Goal: Task Accomplishment & Management: Use online tool/utility

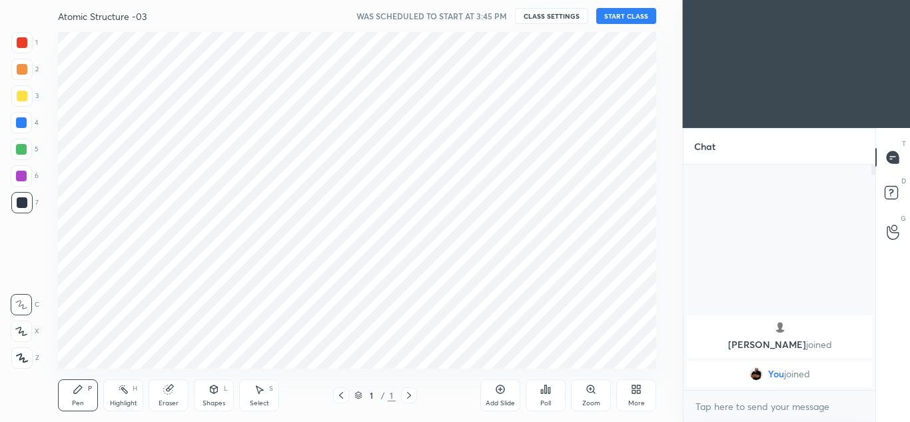
scroll to position [66291, 65998]
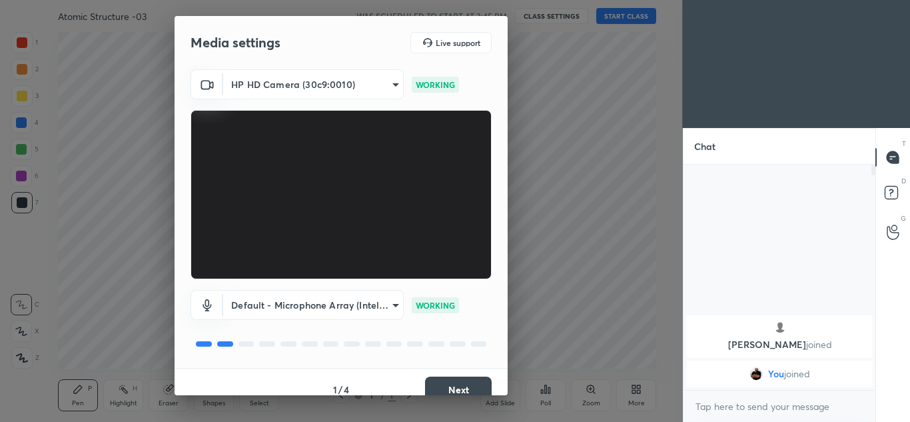
click at [465, 382] on button "Next" at bounding box center [458, 389] width 67 height 27
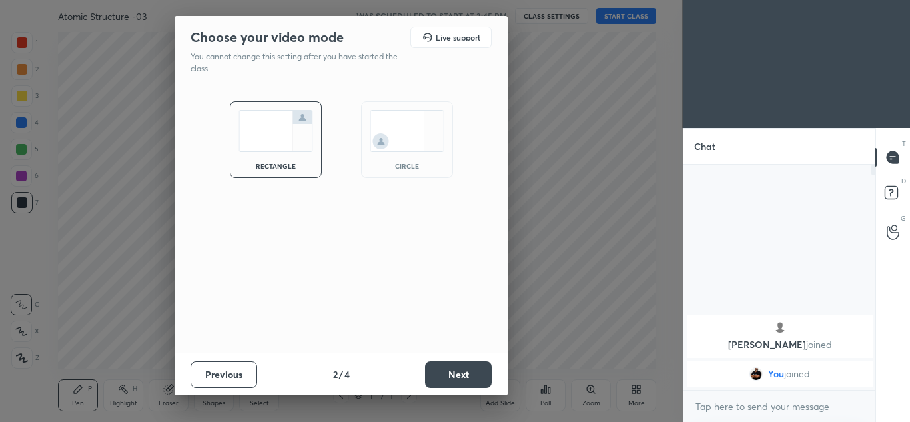
click at [466, 373] on button "Next" at bounding box center [458, 374] width 67 height 27
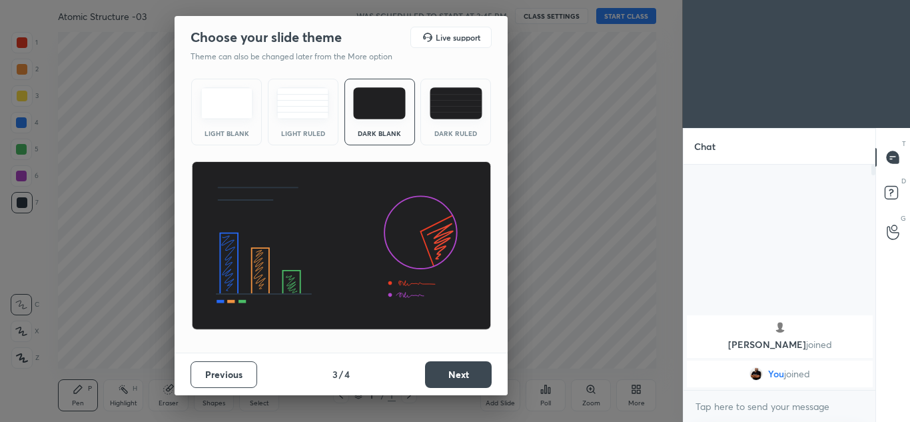
click at [464, 368] on button "Next" at bounding box center [458, 374] width 67 height 27
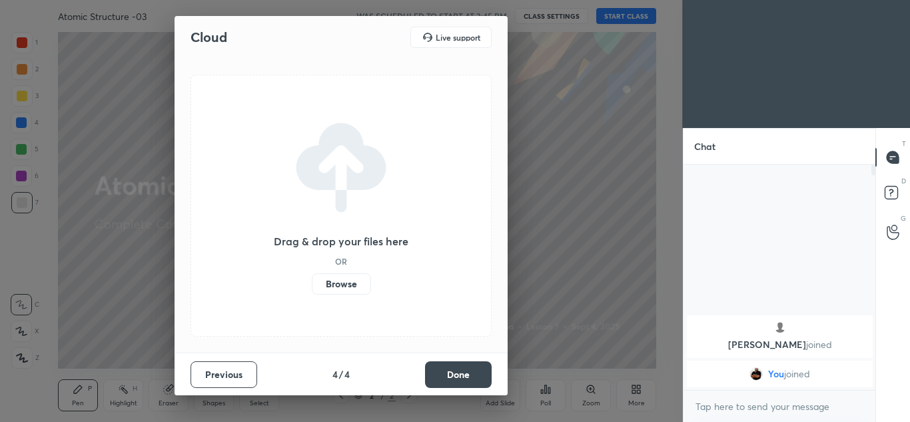
click at [466, 369] on button "Done" at bounding box center [458, 374] width 67 height 27
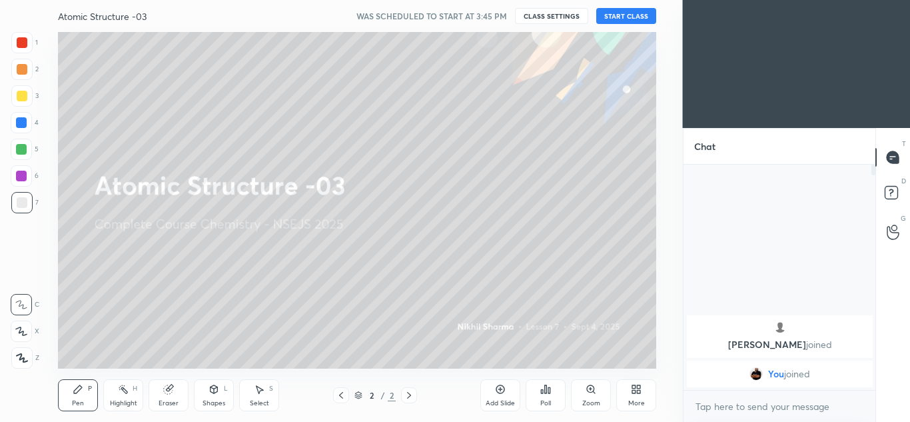
click at [637, 15] on button "START CLASS" at bounding box center [626, 16] width 60 height 16
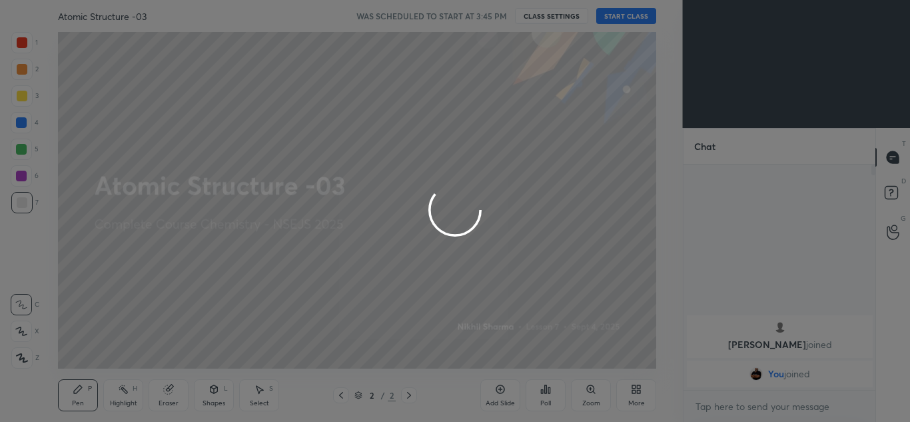
type textarea "x"
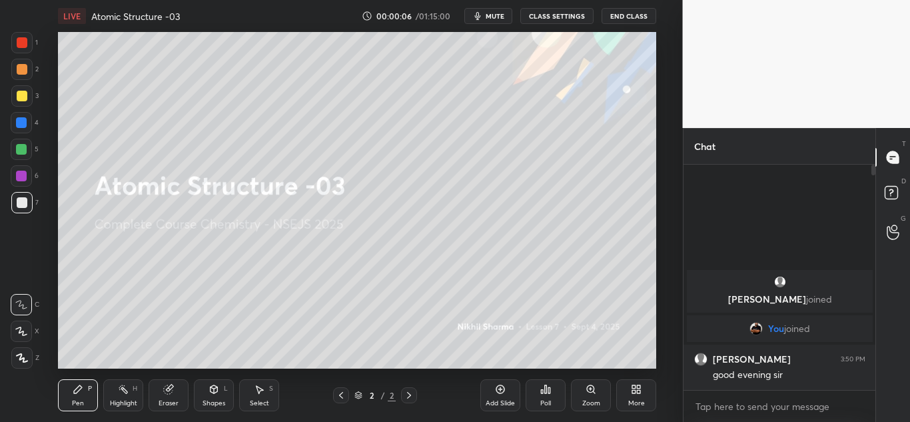
click at [498, 397] on div "Add Slide" at bounding box center [500, 395] width 40 height 32
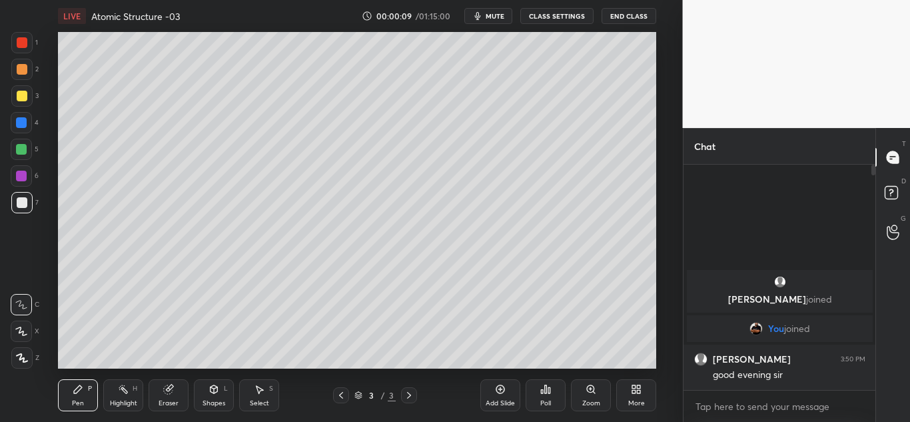
click at [24, 95] on div at bounding box center [22, 96] width 11 height 11
click at [25, 94] on div at bounding box center [22, 96] width 11 height 11
click at [27, 324] on div at bounding box center [21, 330] width 21 height 21
click at [21, 207] on div at bounding box center [22, 202] width 11 height 11
click at [27, 49] on div at bounding box center [21, 42] width 21 height 21
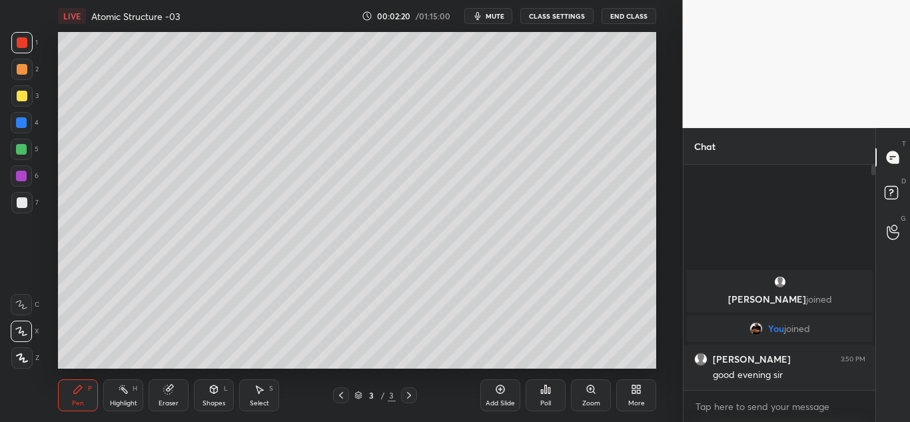
click at [23, 97] on div at bounding box center [22, 96] width 11 height 11
click at [27, 205] on div at bounding box center [22, 202] width 11 height 11
click at [500, 400] on div "Add Slide" at bounding box center [500, 403] width 29 height 7
click at [21, 102] on div at bounding box center [21, 95] width 21 height 21
click at [27, 205] on div at bounding box center [22, 202] width 11 height 11
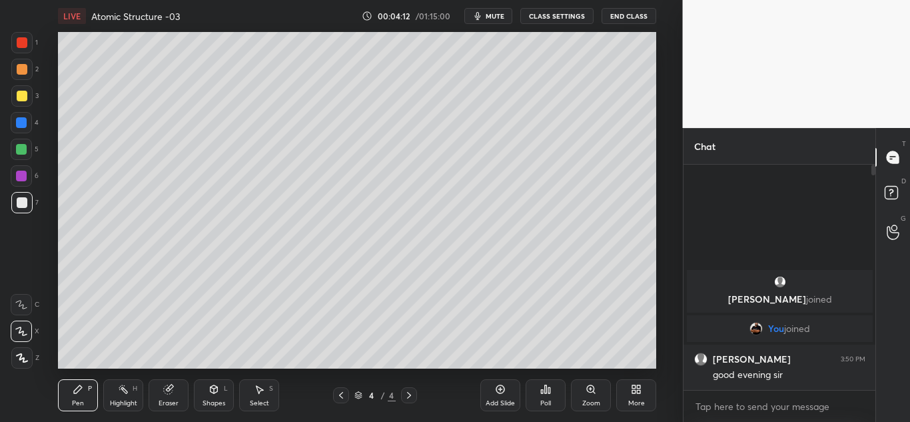
click at [26, 122] on div at bounding box center [21, 122] width 11 height 11
click at [25, 95] on div at bounding box center [22, 96] width 11 height 11
click at [23, 200] on div at bounding box center [22, 202] width 11 height 11
click at [23, 97] on div at bounding box center [22, 96] width 11 height 11
click at [22, 123] on div at bounding box center [21, 122] width 11 height 11
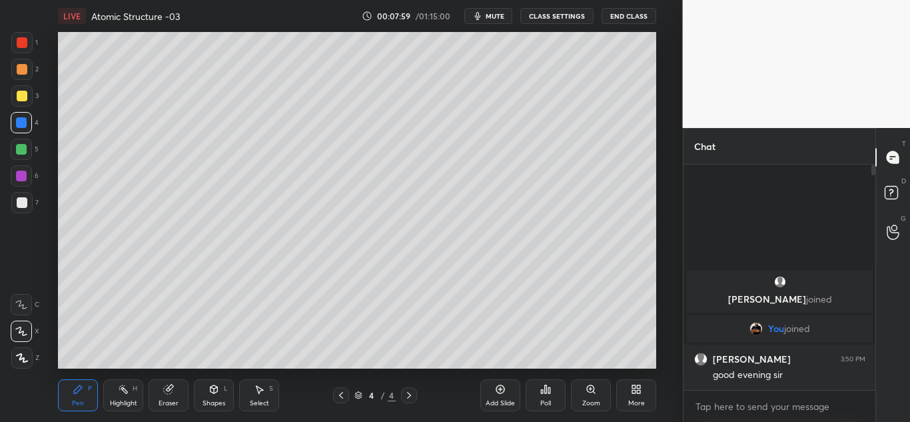
click at [25, 47] on div at bounding box center [22, 42] width 11 height 11
click at [29, 102] on div at bounding box center [21, 95] width 21 height 21
click at [25, 45] on div at bounding box center [22, 42] width 11 height 11
click at [27, 97] on div at bounding box center [21, 95] width 21 height 21
click at [23, 151] on div at bounding box center [21, 149] width 11 height 11
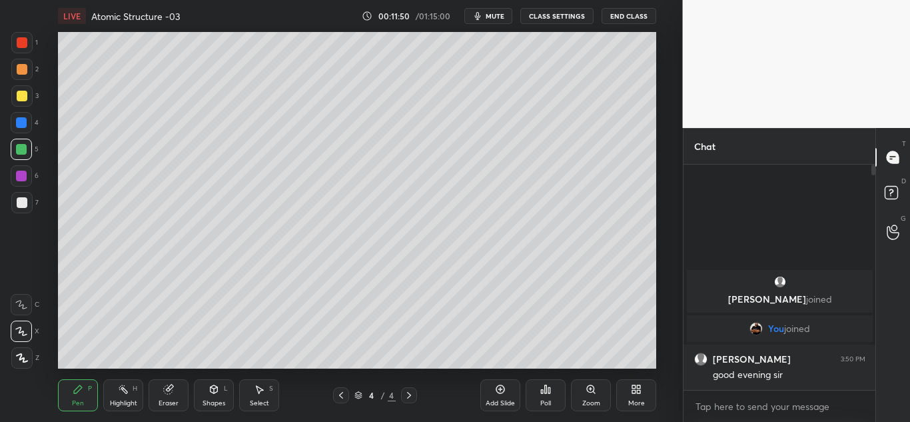
click at [25, 99] on div at bounding box center [22, 96] width 11 height 11
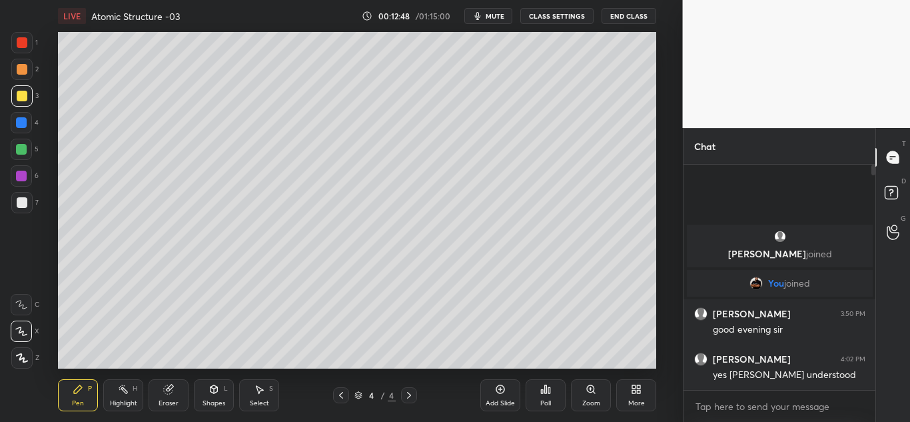
click at [499, 394] on div "Add Slide" at bounding box center [500, 395] width 40 height 32
click at [28, 197] on div at bounding box center [21, 202] width 21 height 21
click at [339, 395] on icon at bounding box center [341, 395] width 4 height 7
click at [31, 40] on div at bounding box center [21, 42] width 21 height 21
click at [407, 395] on icon at bounding box center [409, 395] width 11 height 11
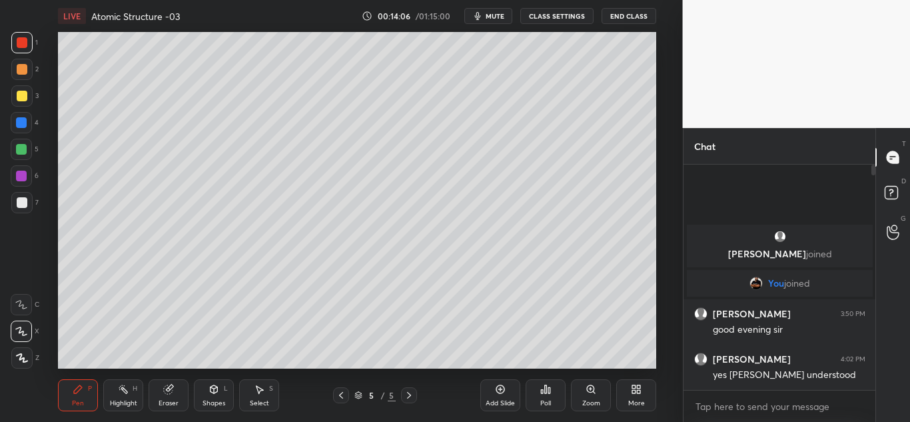
click at [25, 207] on div at bounding box center [22, 202] width 11 height 11
click at [32, 90] on div at bounding box center [21, 95] width 21 height 21
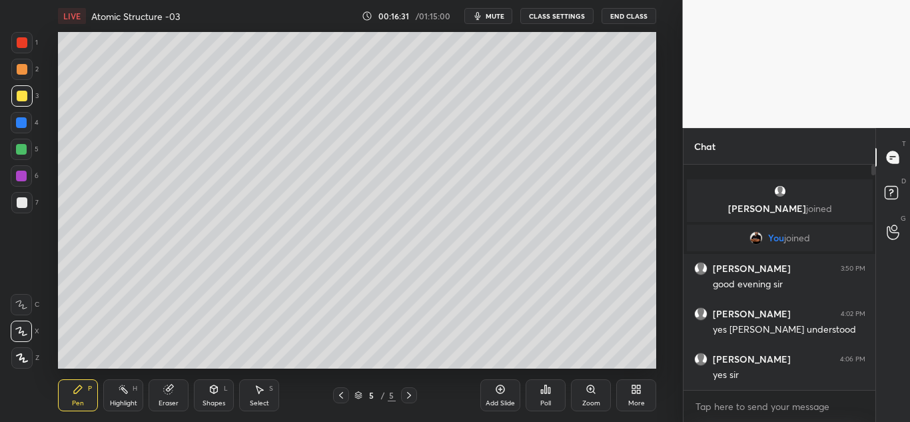
click at [508, 390] on div "Add Slide" at bounding box center [500, 395] width 40 height 32
click at [20, 204] on div at bounding box center [22, 202] width 11 height 11
click at [27, 123] on div at bounding box center [21, 122] width 21 height 21
click at [22, 96] on div at bounding box center [22, 96] width 11 height 11
click at [23, 204] on div at bounding box center [22, 202] width 11 height 11
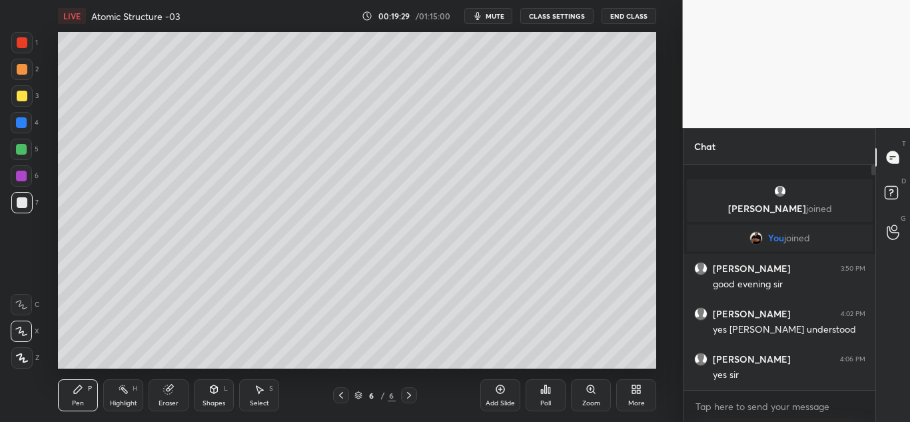
click at [28, 97] on div at bounding box center [21, 95] width 21 height 21
click at [23, 205] on div at bounding box center [22, 202] width 11 height 11
click at [174, 388] on icon at bounding box center [168, 389] width 11 height 11
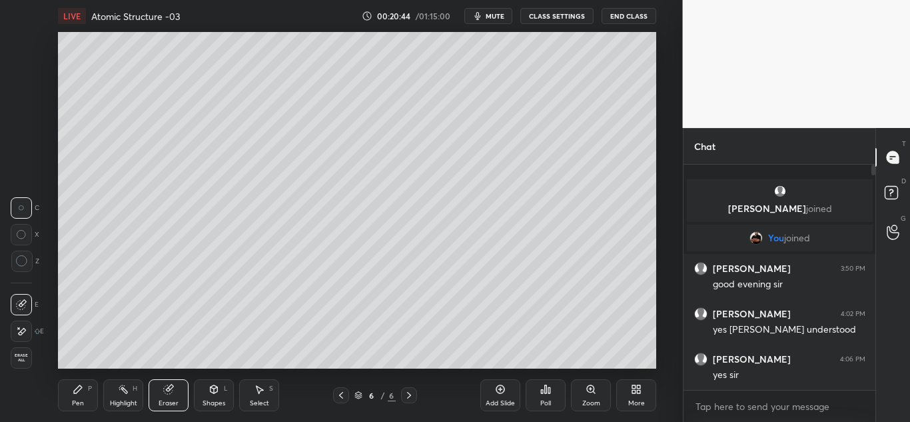
click at [22, 241] on div at bounding box center [21, 234] width 21 height 21
click at [86, 392] on div "Pen P" at bounding box center [78, 395] width 40 height 32
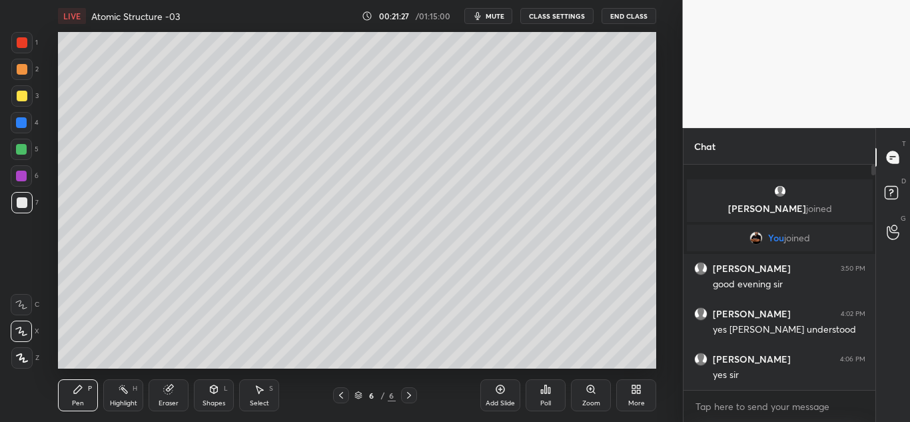
click at [499, 395] on div "Add Slide" at bounding box center [500, 395] width 40 height 32
click at [28, 101] on div at bounding box center [21, 95] width 21 height 21
click at [23, 127] on div at bounding box center [21, 122] width 11 height 11
click at [27, 100] on div at bounding box center [21, 95] width 21 height 21
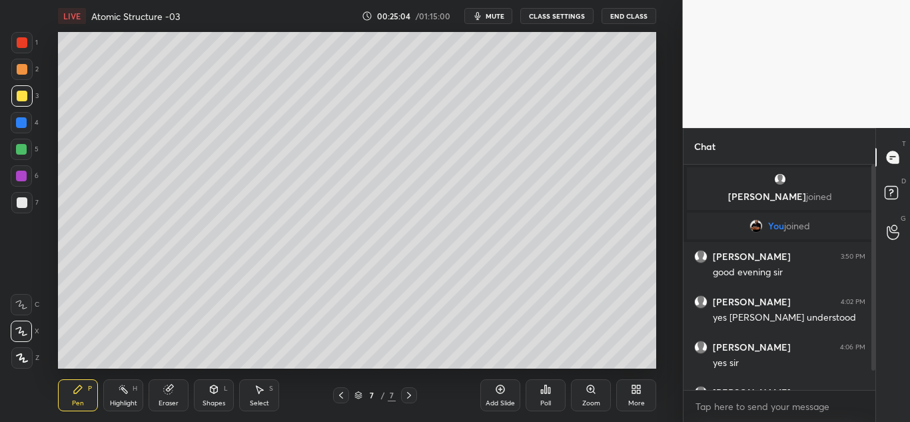
click at [871, 365] on div at bounding box center [873, 268] width 4 height 206
click at [878, 353] on div "T Messages (T) D Doubts (D) G Raise Hand (G)" at bounding box center [892, 275] width 35 height 294
click at [875, 369] on div at bounding box center [873, 268] width 4 height 206
click at [876, 372] on div "T Messages (T) D Doubts (D) G Raise Hand (G)" at bounding box center [892, 275] width 35 height 294
click at [873, 368] on div at bounding box center [873, 268] width 4 height 206
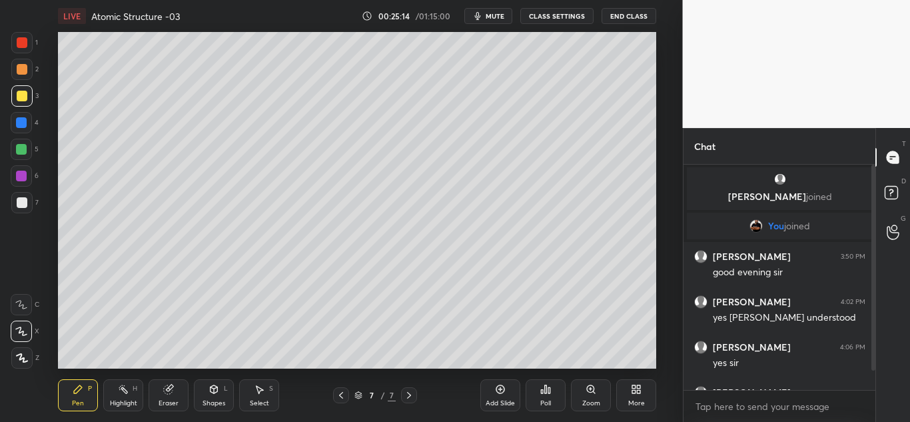
click at [871, 375] on div at bounding box center [871, 277] width 8 height 225
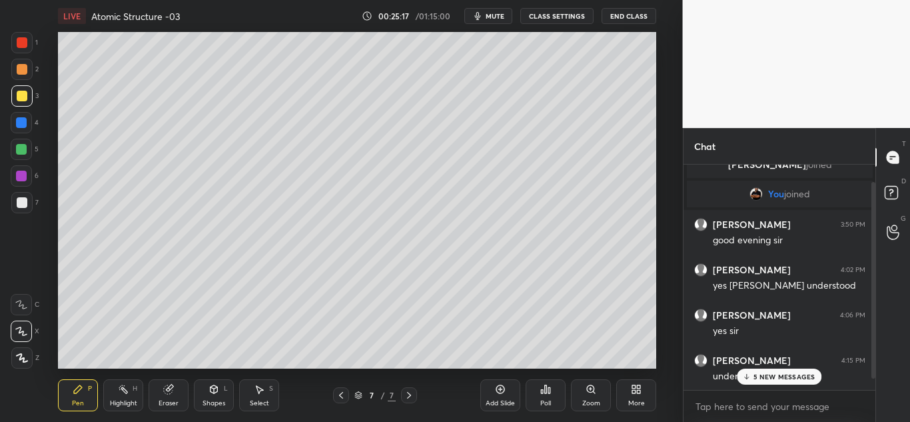
scroll to position [33, 0]
click at [504, 390] on icon at bounding box center [500, 389] width 11 height 11
click at [25, 193] on div at bounding box center [21, 202] width 21 height 21
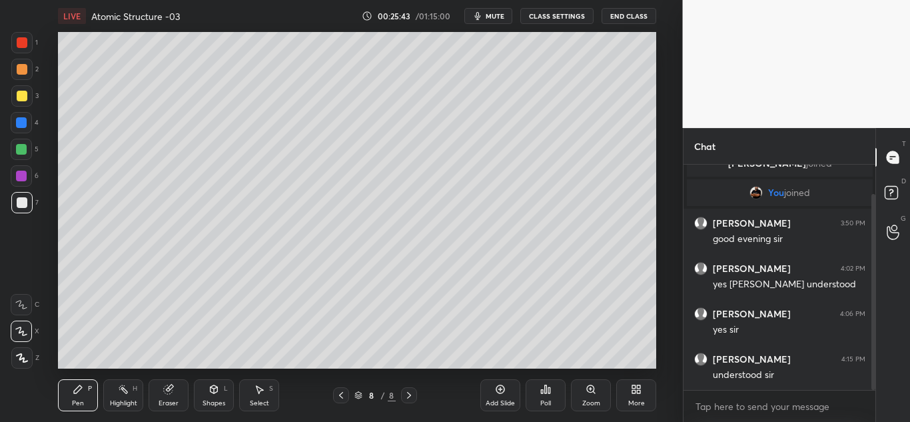
click at [31, 91] on div at bounding box center [21, 95] width 21 height 21
click at [214, 388] on icon at bounding box center [214, 388] width 7 height 2
click at [21, 200] on div at bounding box center [22, 202] width 11 height 11
click at [72, 390] on div "Pen P" at bounding box center [78, 395] width 40 height 32
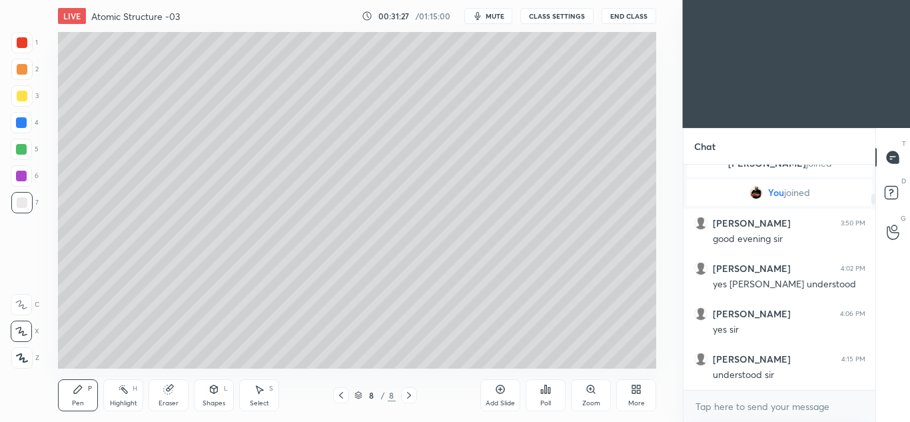
scroll to position [336, 629]
click at [23, 177] on div at bounding box center [21, 176] width 11 height 11
click at [176, 394] on div "Eraser" at bounding box center [169, 395] width 40 height 32
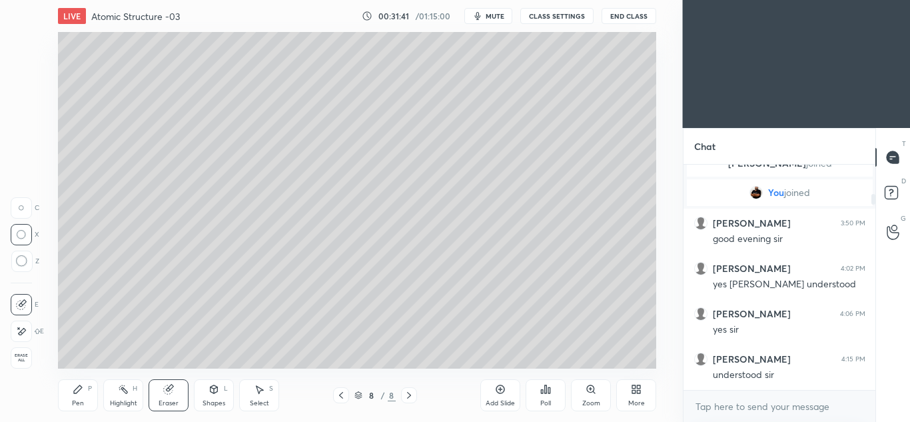
click at [87, 391] on div "Pen P" at bounding box center [78, 395] width 40 height 32
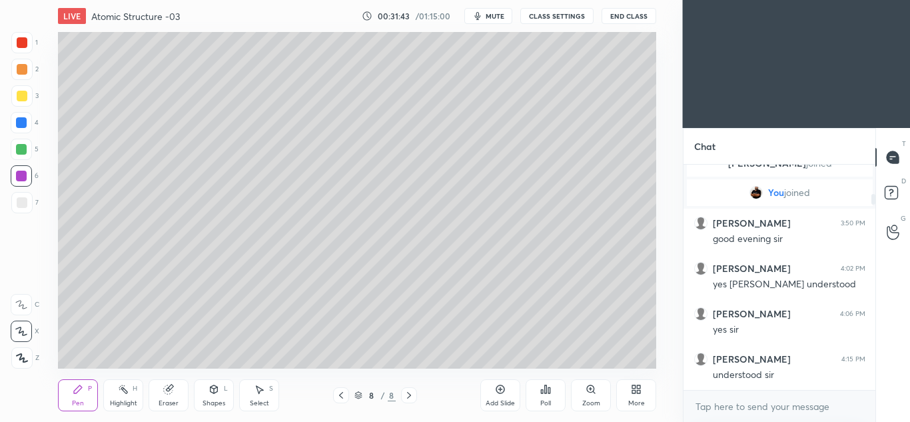
click at [26, 93] on div at bounding box center [22, 96] width 11 height 11
click at [21, 199] on div at bounding box center [22, 202] width 11 height 11
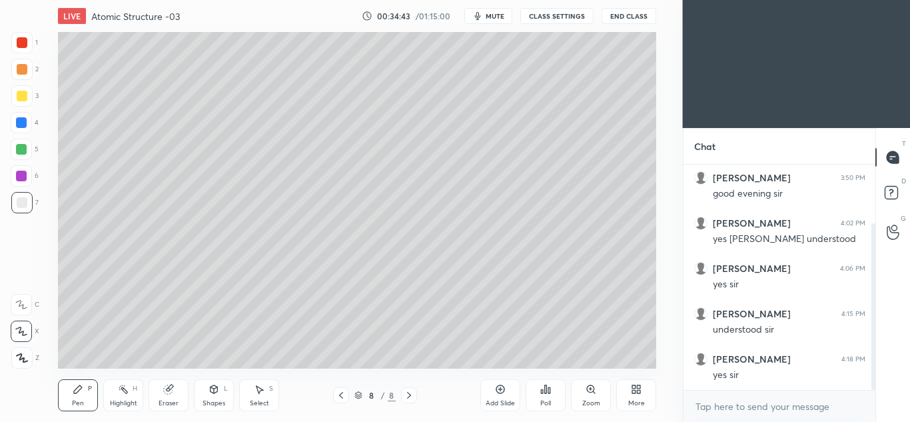
click at [500, 392] on icon at bounding box center [500, 389] width 11 height 11
click at [23, 204] on div at bounding box center [22, 202] width 11 height 11
click at [31, 153] on div at bounding box center [21, 149] width 21 height 21
click at [23, 121] on div at bounding box center [21, 122] width 11 height 11
click at [340, 395] on icon at bounding box center [341, 395] width 4 height 7
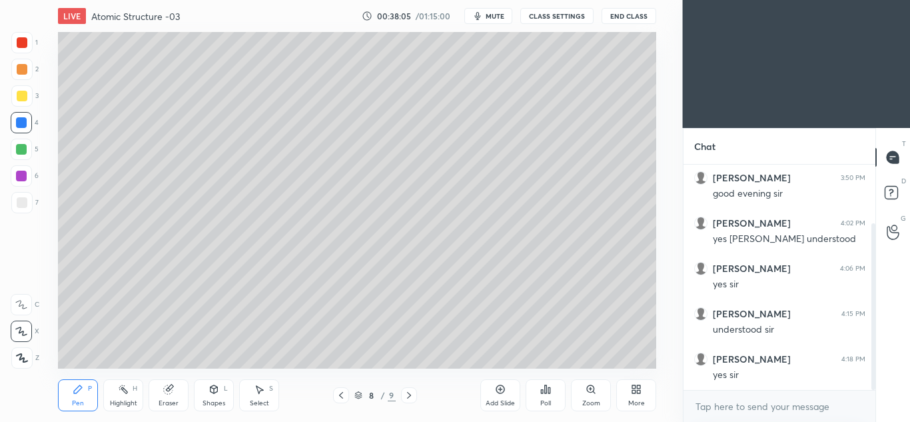
click at [335, 397] on div at bounding box center [341, 395] width 16 height 16
click at [335, 395] on div at bounding box center [341, 395] width 16 height 16
click at [414, 394] on icon at bounding box center [409, 395] width 11 height 11
click at [412, 395] on icon at bounding box center [409, 395] width 11 height 11
click at [407, 395] on icon at bounding box center [409, 395] width 11 height 11
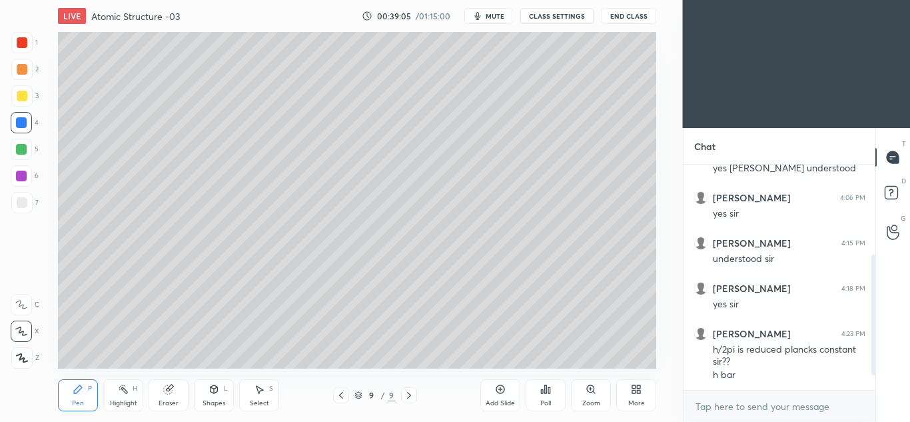
scroll to position [195, 0]
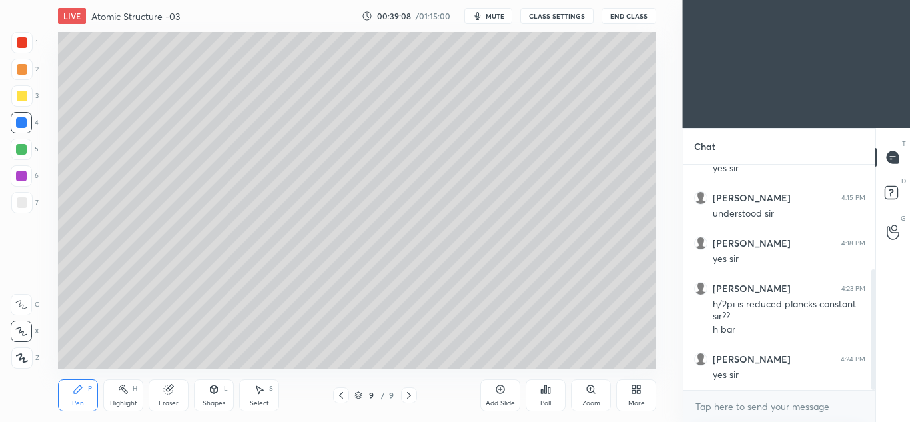
click at [502, 393] on icon at bounding box center [500, 389] width 9 height 9
click at [25, 97] on div at bounding box center [22, 96] width 11 height 11
click at [22, 199] on div at bounding box center [22, 202] width 11 height 11
click at [163, 389] on div "Eraser" at bounding box center [169, 395] width 40 height 32
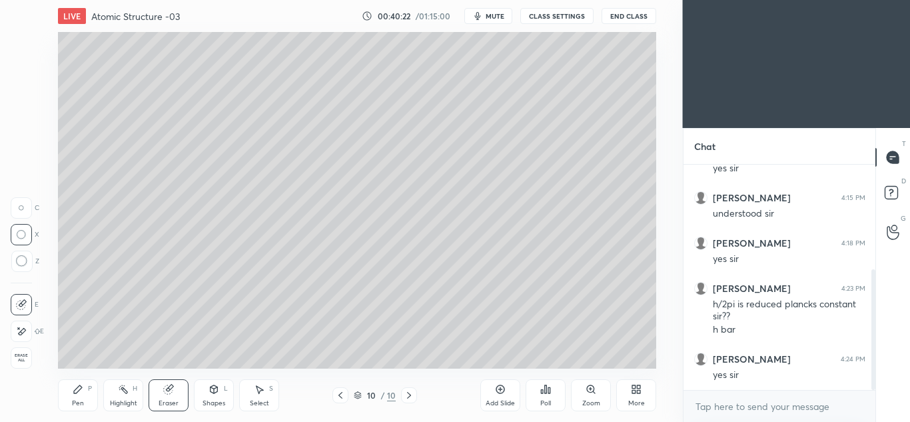
click at [79, 394] on div "Pen P" at bounding box center [78, 395] width 40 height 32
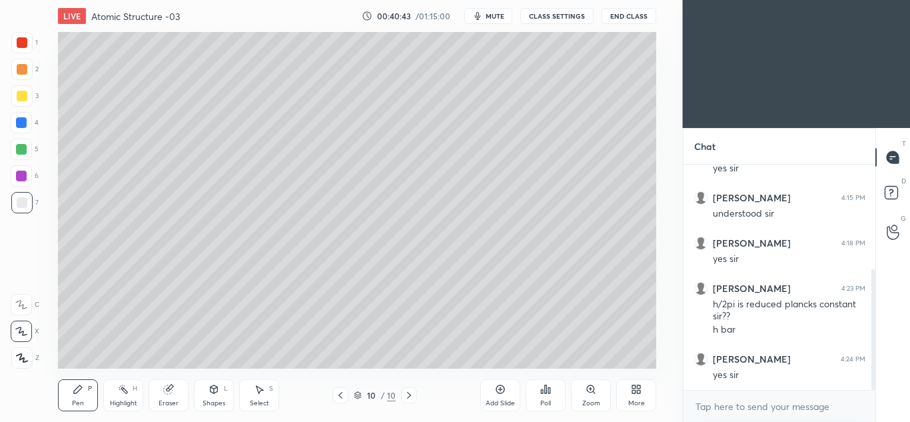
click at [21, 125] on div at bounding box center [21, 122] width 11 height 11
click at [30, 95] on div at bounding box center [21, 95] width 21 height 21
click at [24, 125] on div at bounding box center [21, 122] width 11 height 11
click at [26, 199] on div at bounding box center [22, 202] width 11 height 11
click at [500, 391] on icon at bounding box center [500, 389] width 4 height 4
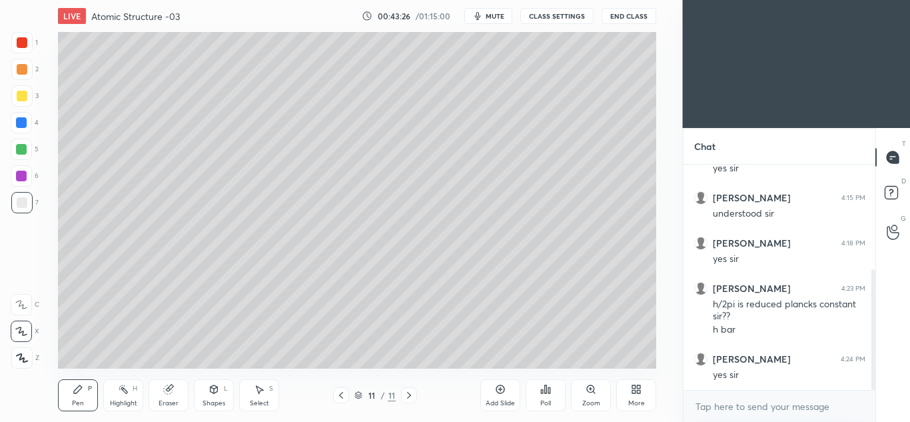
click at [19, 99] on div at bounding box center [22, 96] width 11 height 11
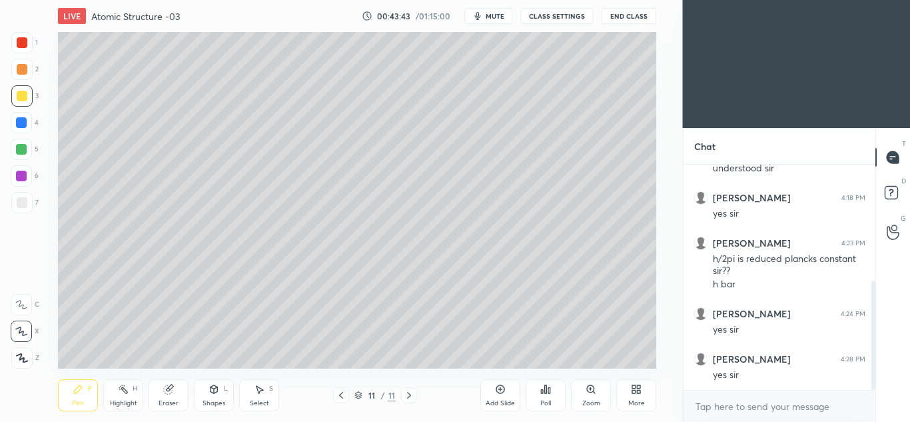
click at [26, 123] on div at bounding box center [21, 122] width 11 height 11
click at [338, 397] on icon at bounding box center [341, 395] width 11 height 11
click at [410, 393] on icon at bounding box center [409, 395] width 11 height 11
click at [23, 187] on div "6" at bounding box center [25, 178] width 28 height 27
click at [21, 197] on div at bounding box center [21, 202] width 21 height 21
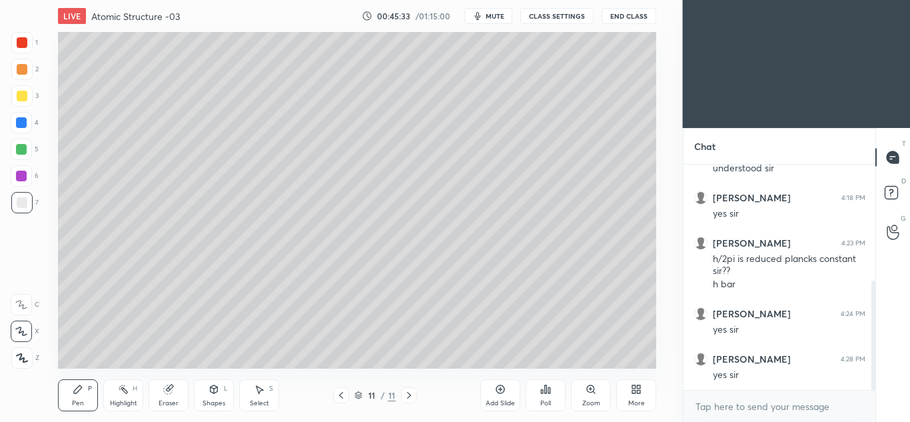
click at [17, 95] on div at bounding box center [22, 96] width 11 height 11
click at [503, 390] on icon at bounding box center [500, 389] width 11 height 11
click at [30, 202] on div at bounding box center [21, 202] width 21 height 21
click at [30, 123] on div at bounding box center [21, 122] width 21 height 21
click at [21, 179] on div at bounding box center [21, 176] width 11 height 11
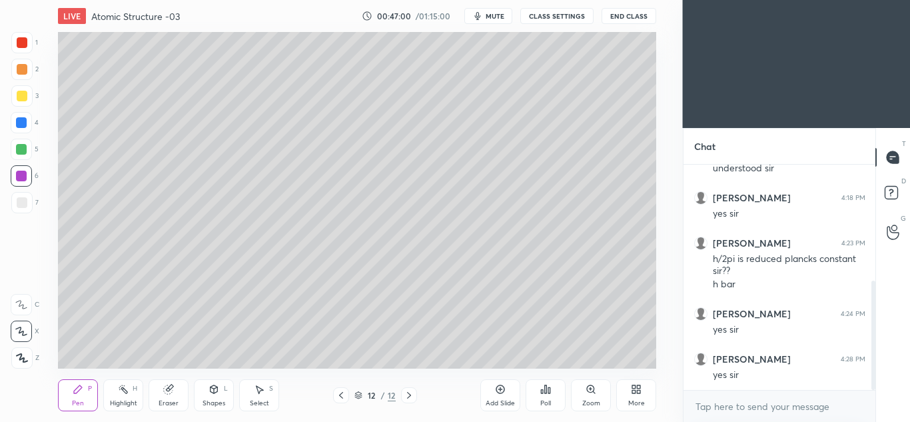
click at [23, 101] on div at bounding box center [22, 96] width 11 height 11
click at [24, 206] on div at bounding box center [22, 202] width 11 height 11
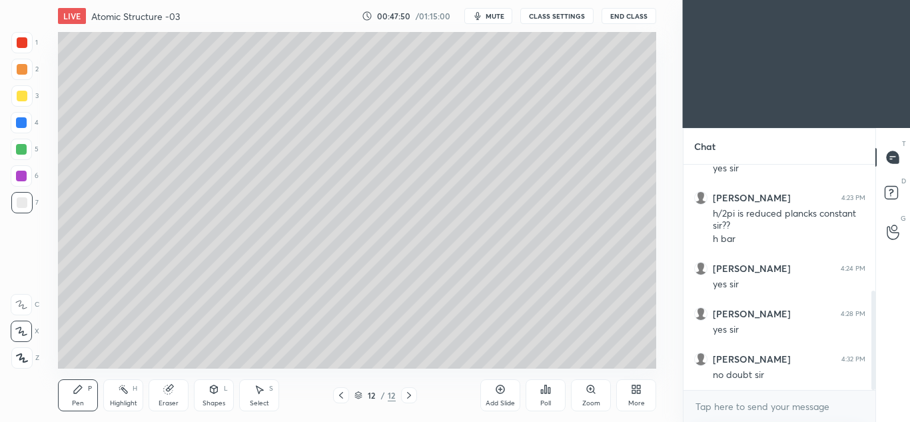
click at [498, 396] on div "Add Slide" at bounding box center [500, 395] width 40 height 32
click at [25, 99] on div at bounding box center [22, 96] width 11 height 11
click at [24, 187] on div "6" at bounding box center [25, 178] width 28 height 27
click at [25, 199] on div at bounding box center [22, 202] width 11 height 11
click at [340, 394] on icon at bounding box center [341, 395] width 4 height 7
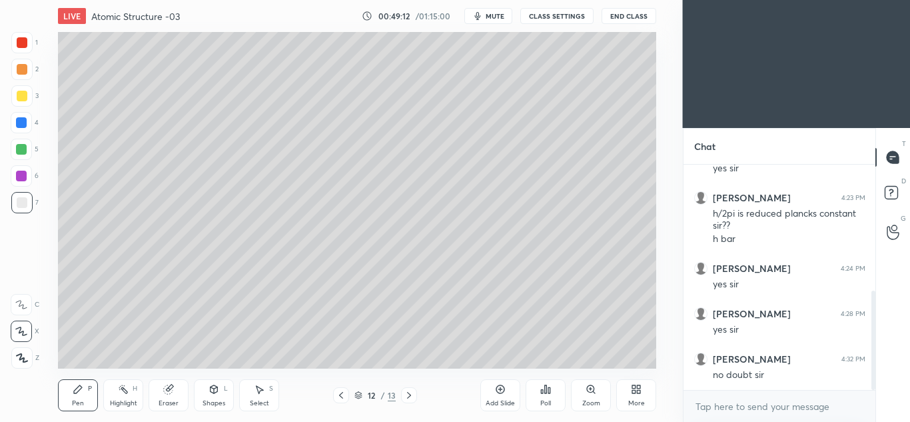
click at [337, 398] on icon at bounding box center [341, 395] width 11 height 11
click at [340, 396] on icon at bounding box center [341, 395] width 4 height 7
click at [410, 393] on icon at bounding box center [409, 395] width 11 height 11
click at [339, 395] on icon at bounding box center [341, 395] width 4 height 7
click at [412, 396] on icon at bounding box center [409, 395] width 11 height 11
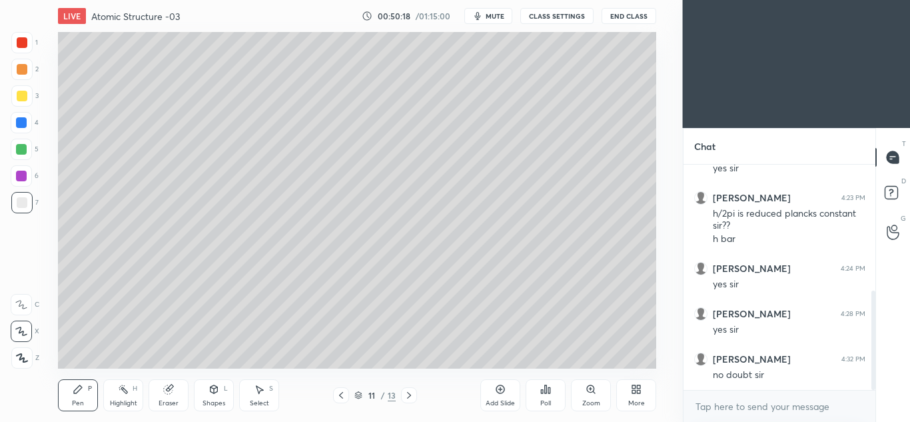
click at [413, 395] on icon at bounding box center [409, 395] width 11 height 11
click at [415, 394] on div at bounding box center [409, 395] width 16 height 16
click at [12, 98] on div at bounding box center [21, 95] width 21 height 21
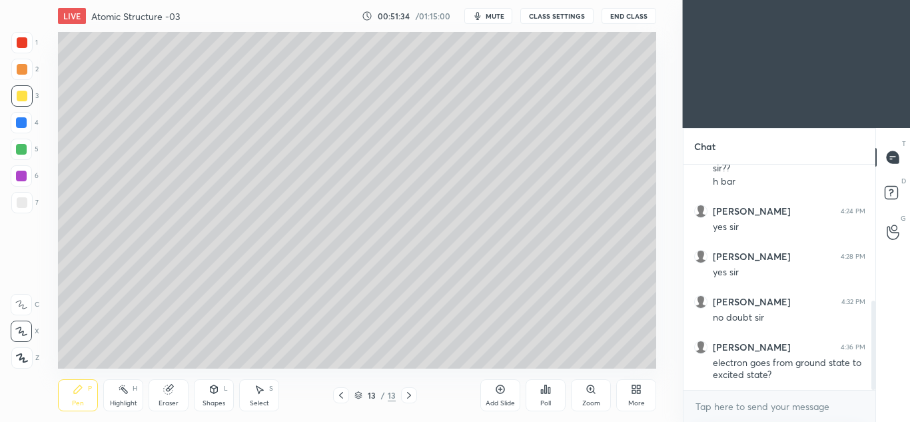
click at [180, 390] on div "Eraser" at bounding box center [169, 395] width 40 height 32
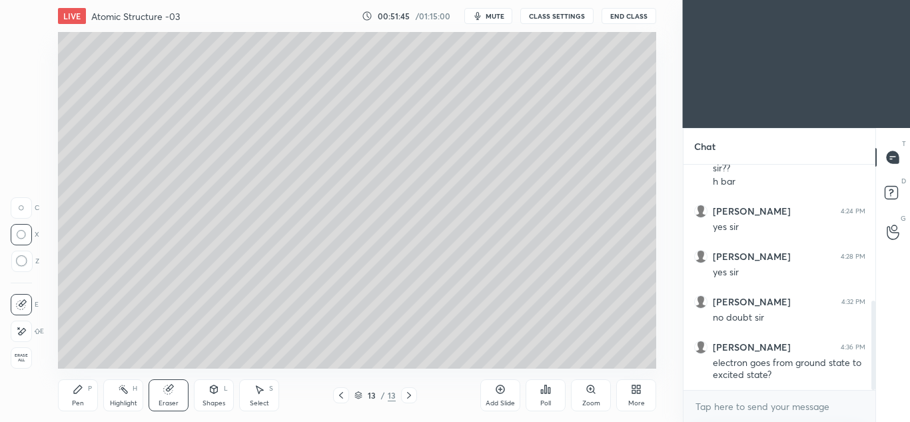
click at [80, 396] on div "Pen P" at bounding box center [78, 395] width 40 height 32
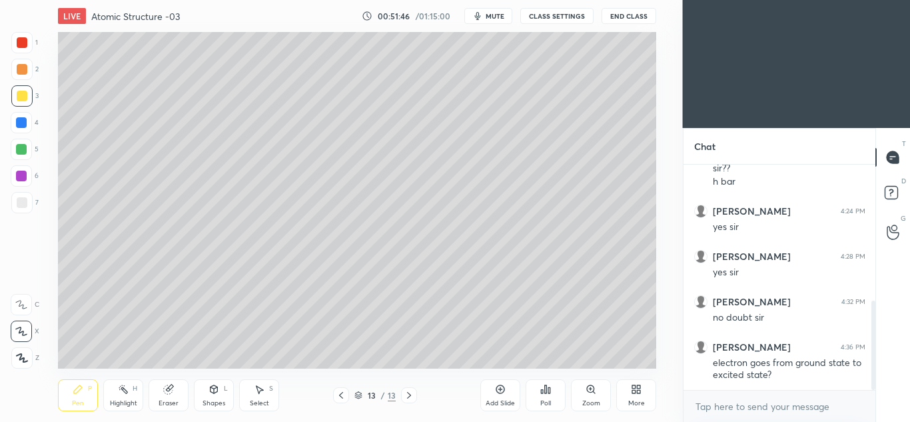
click at [16, 208] on div at bounding box center [21, 202] width 21 height 21
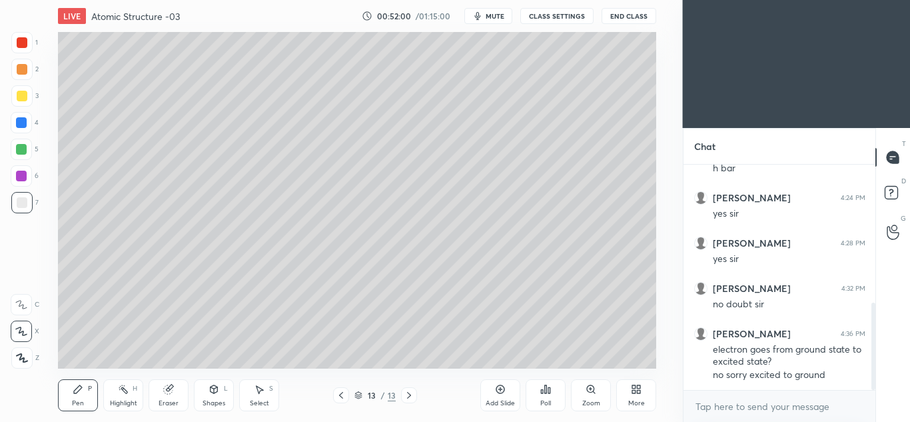
click at [24, 101] on div at bounding box center [22, 96] width 11 height 11
click at [261, 391] on icon at bounding box center [259, 389] width 11 height 11
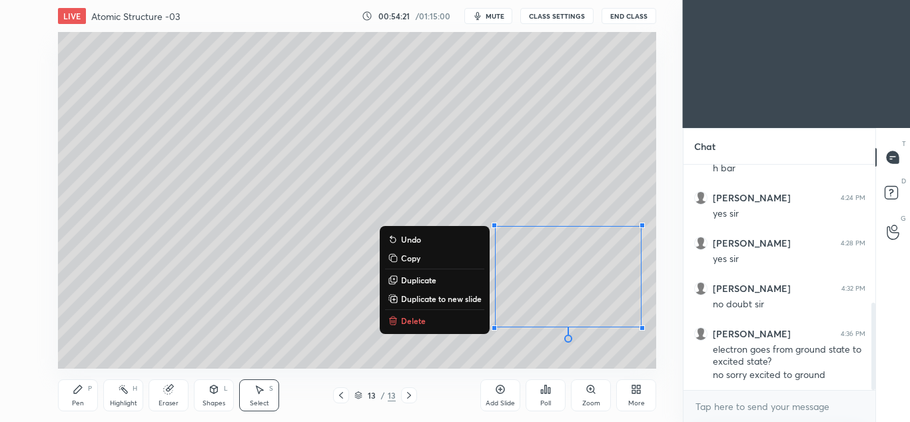
scroll to position [401, 0]
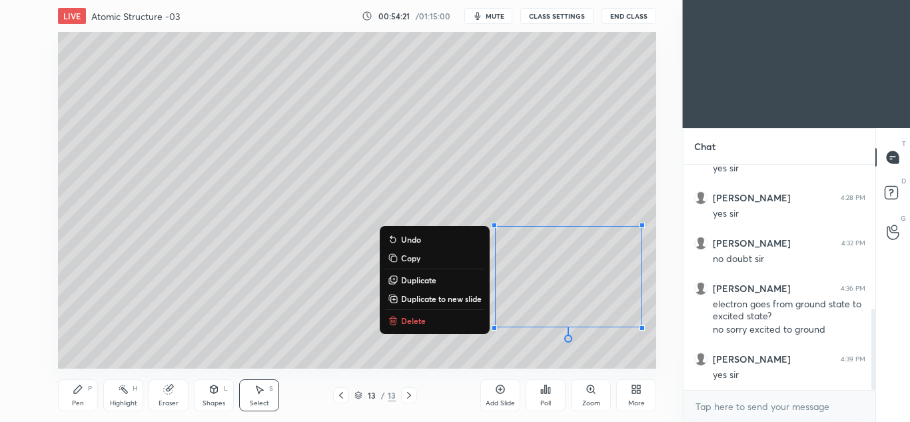
click at [423, 320] on p "Delete" at bounding box center [413, 320] width 25 height 11
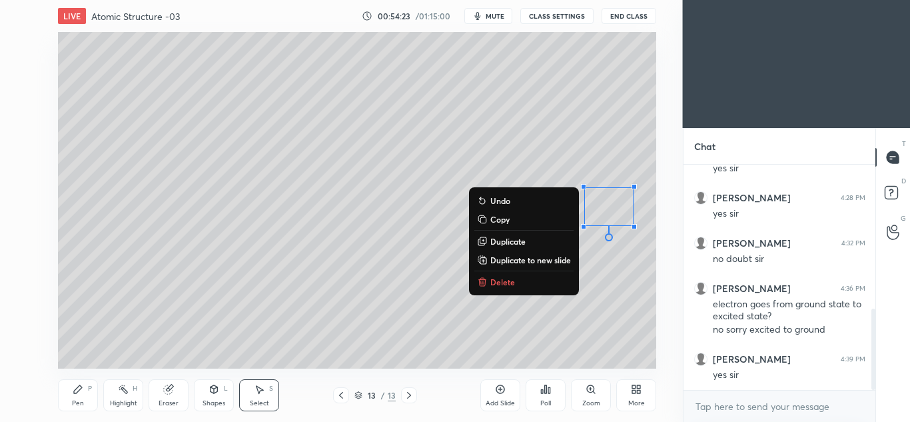
click at [522, 284] on button "Delete" at bounding box center [523, 282] width 99 height 16
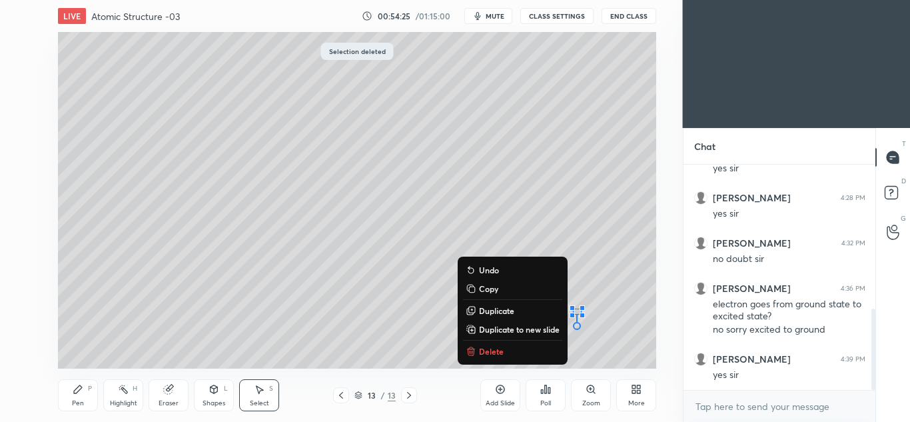
click at [506, 350] on button "Delete" at bounding box center [512, 351] width 99 height 16
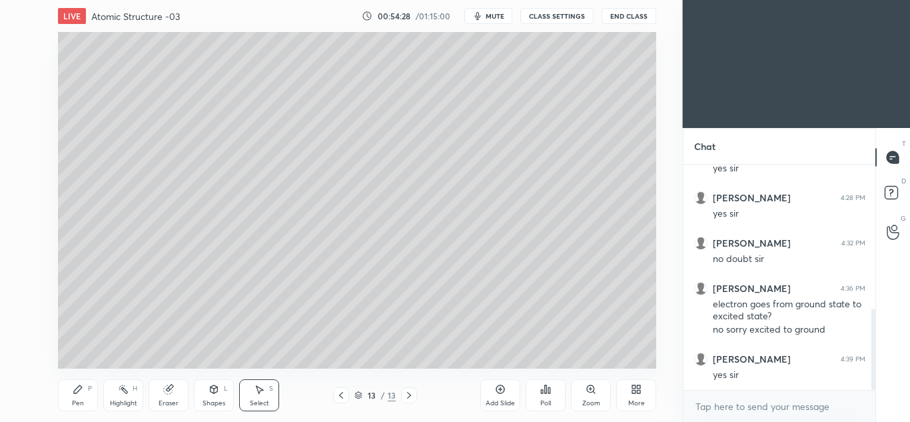
click at [498, 388] on icon at bounding box center [500, 389] width 11 height 11
click at [72, 392] on div "Pen P" at bounding box center [78, 395] width 40 height 32
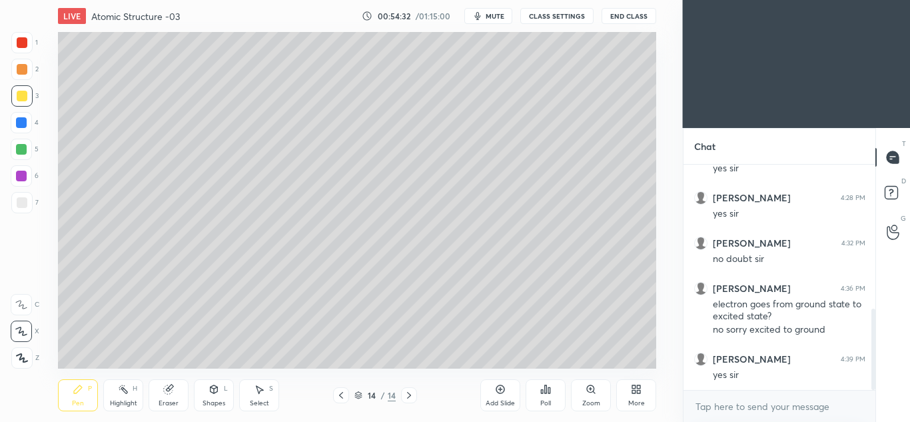
click at [21, 202] on div at bounding box center [22, 202] width 11 height 11
click at [342, 391] on icon at bounding box center [341, 395] width 11 height 11
click at [410, 396] on icon at bounding box center [409, 395] width 11 height 11
click at [23, 153] on div at bounding box center [21, 149] width 11 height 11
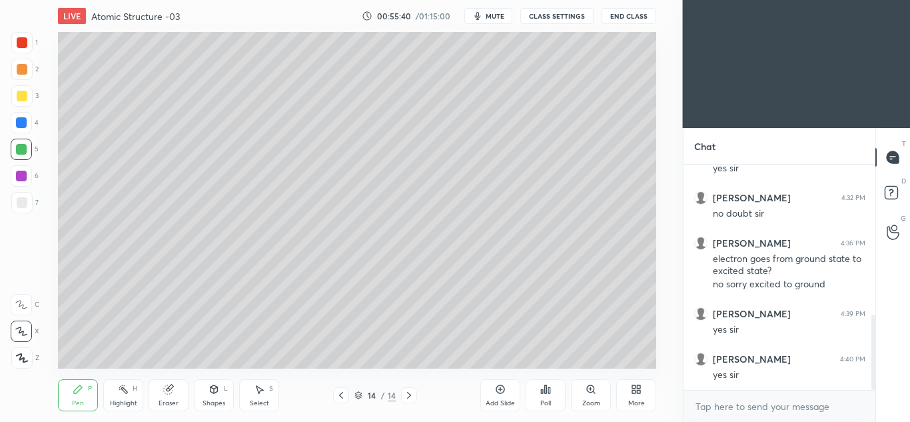
click at [27, 95] on div at bounding box center [21, 95] width 21 height 21
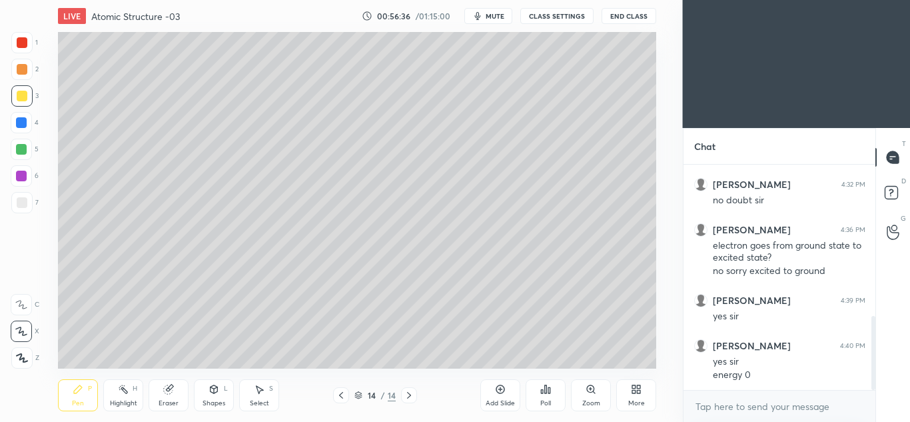
click at [25, 199] on div at bounding box center [22, 202] width 11 height 11
click at [504, 389] on icon at bounding box center [500, 389] width 11 height 11
click at [21, 97] on div at bounding box center [22, 96] width 11 height 11
click at [25, 191] on div "6" at bounding box center [25, 178] width 28 height 27
click at [27, 210] on div at bounding box center [21, 202] width 21 height 21
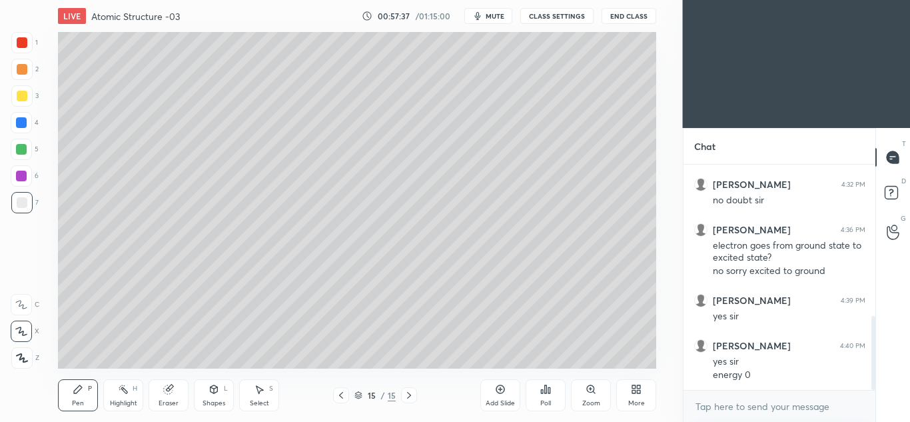
click at [171, 394] on icon at bounding box center [168, 389] width 11 height 11
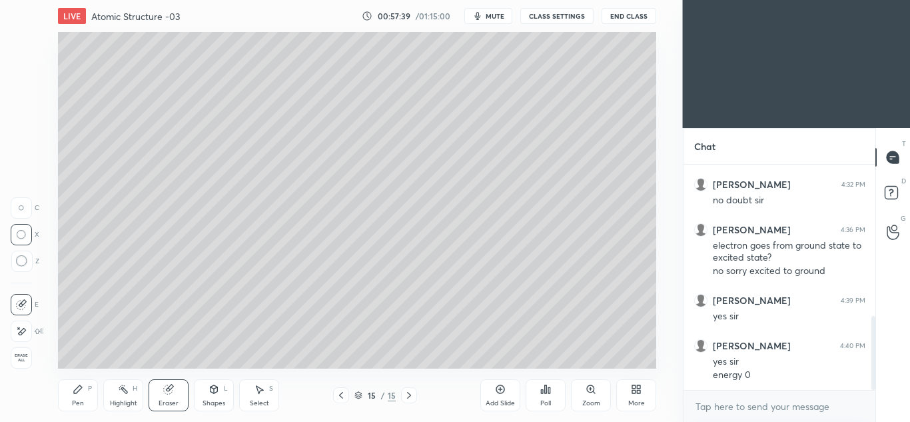
click at [81, 390] on icon at bounding box center [78, 389] width 11 height 11
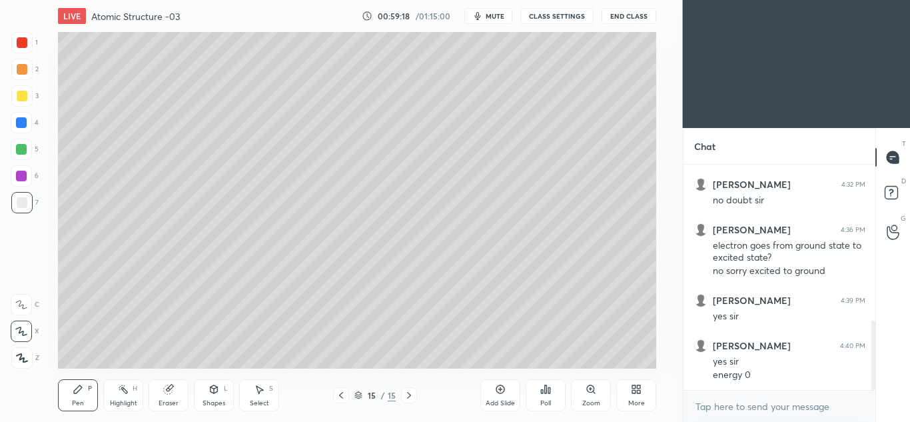
scroll to position [505, 0]
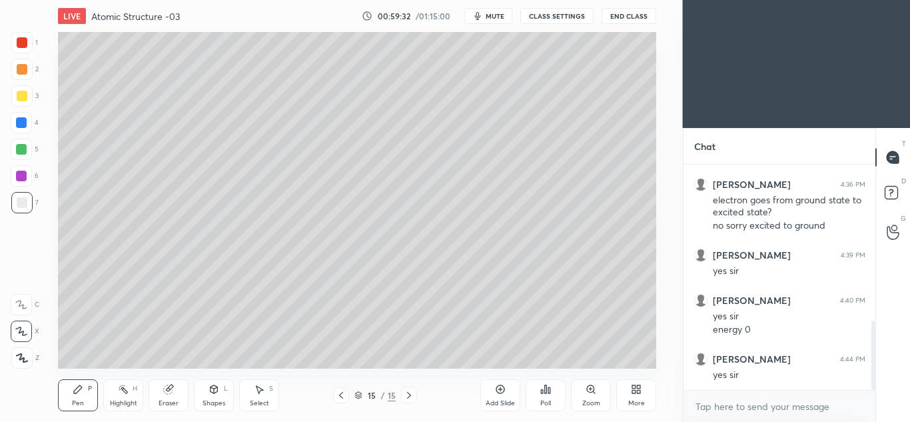
click at [500, 398] on div "Add Slide" at bounding box center [500, 395] width 40 height 32
click at [25, 97] on div at bounding box center [22, 96] width 11 height 11
click at [22, 191] on div "6" at bounding box center [25, 178] width 28 height 27
click at [21, 194] on div at bounding box center [21, 202] width 21 height 21
click at [340, 398] on icon at bounding box center [341, 395] width 11 height 11
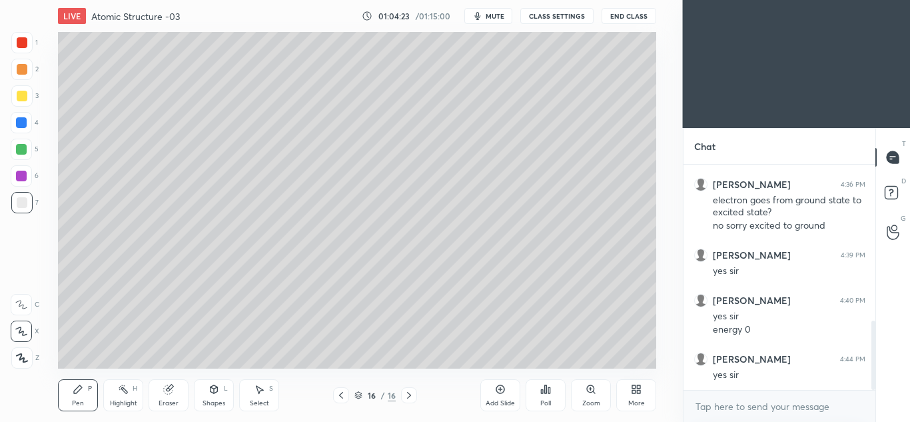
click at [342, 398] on icon at bounding box center [341, 395] width 11 height 11
click at [406, 395] on icon at bounding box center [409, 395] width 11 height 11
click at [408, 398] on icon at bounding box center [409, 395] width 11 height 11
click at [174, 398] on div "Eraser" at bounding box center [169, 395] width 40 height 32
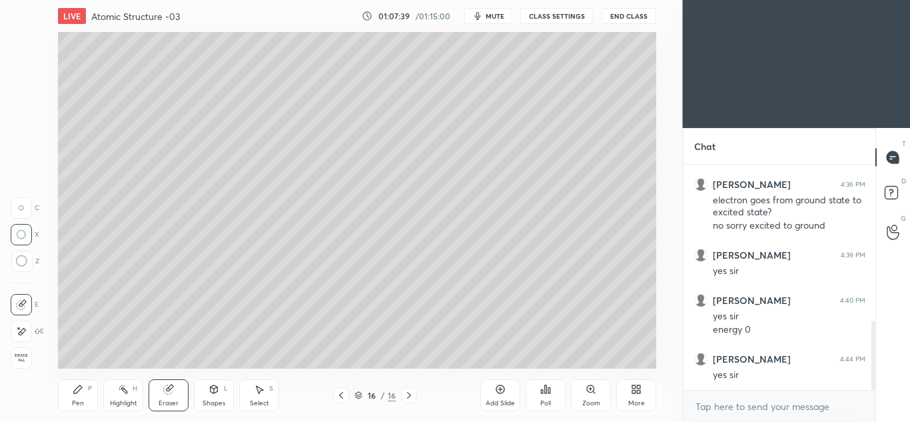
click at [81, 396] on div "Pen P" at bounding box center [78, 395] width 40 height 32
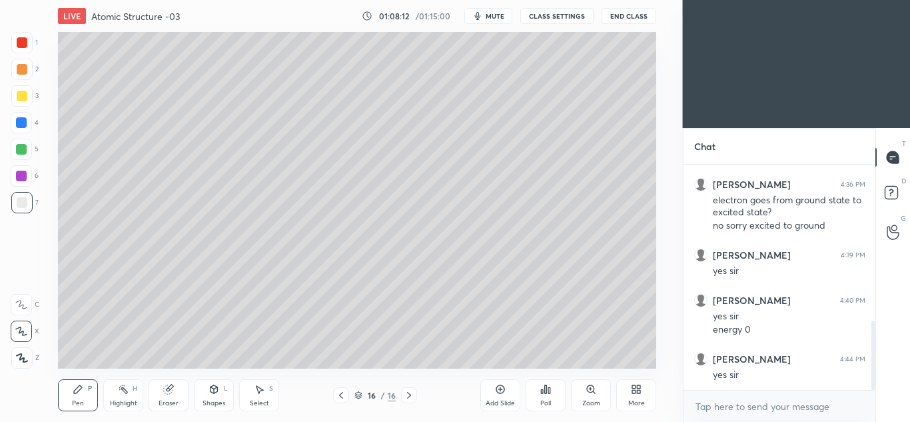
click at [21, 125] on div at bounding box center [21, 122] width 11 height 11
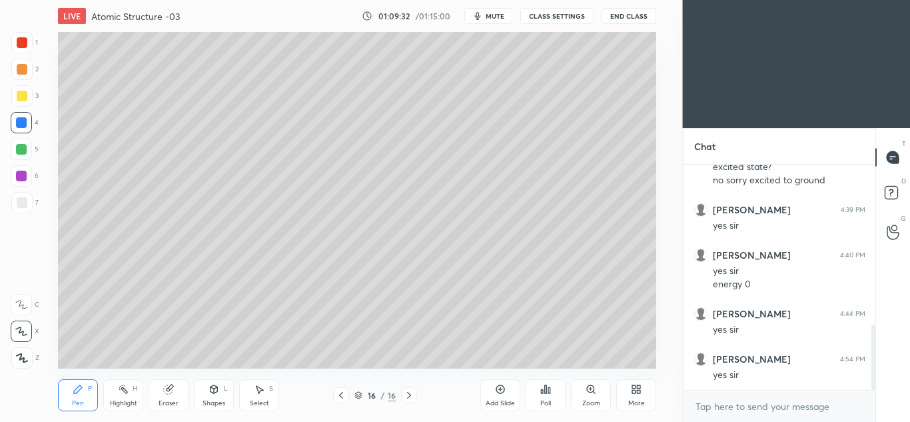
click at [508, 388] on div "Add Slide" at bounding box center [500, 395] width 40 height 32
click at [30, 95] on div at bounding box center [21, 95] width 21 height 21
click at [25, 124] on div at bounding box center [21, 122] width 11 height 11
click at [29, 204] on div at bounding box center [21, 202] width 21 height 21
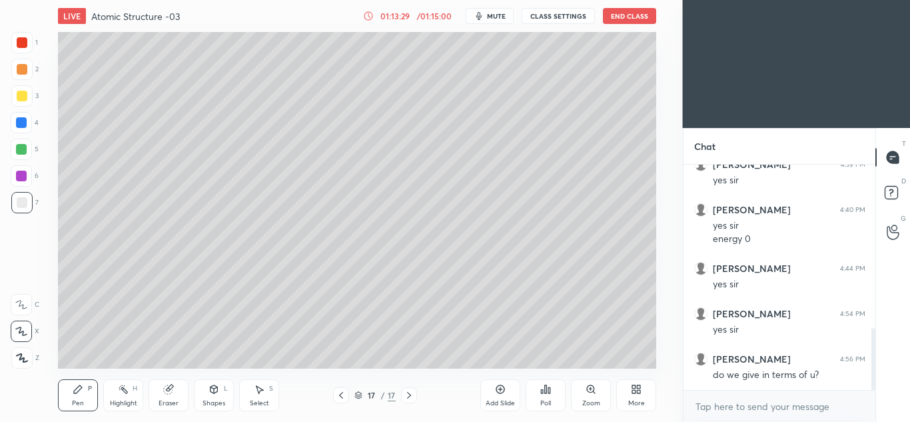
click at [344, 391] on icon at bounding box center [341, 395] width 11 height 11
click at [344, 392] on icon at bounding box center [341, 395] width 11 height 11
click at [345, 391] on icon at bounding box center [341, 395] width 11 height 11
click at [410, 392] on icon at bounding box center [409, 395] width 11 height 11
click at [414, 397] on div at bounding box center [409, 395] width 16 height 16
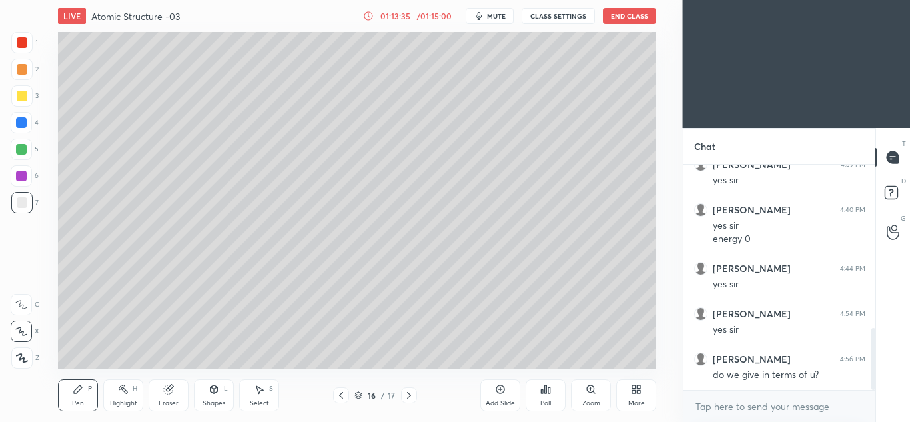
click at [414, 397] on icon at bounding box center [409, 395] width 11 height 11
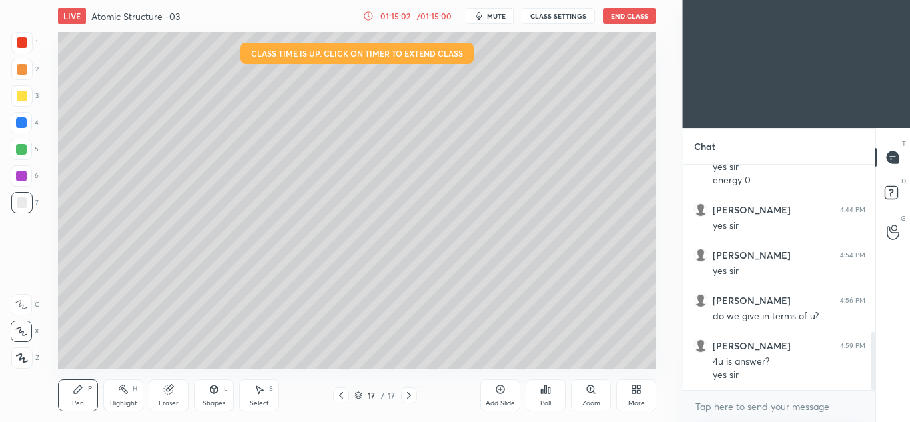
scroll to position [700, 0]
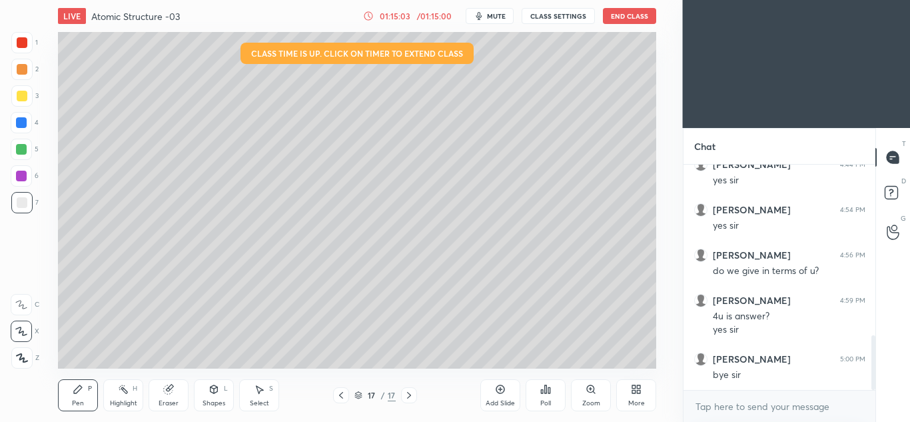
click at [632, 16] on button "End Class" at bounding box center [629, 16] width 53 height 16
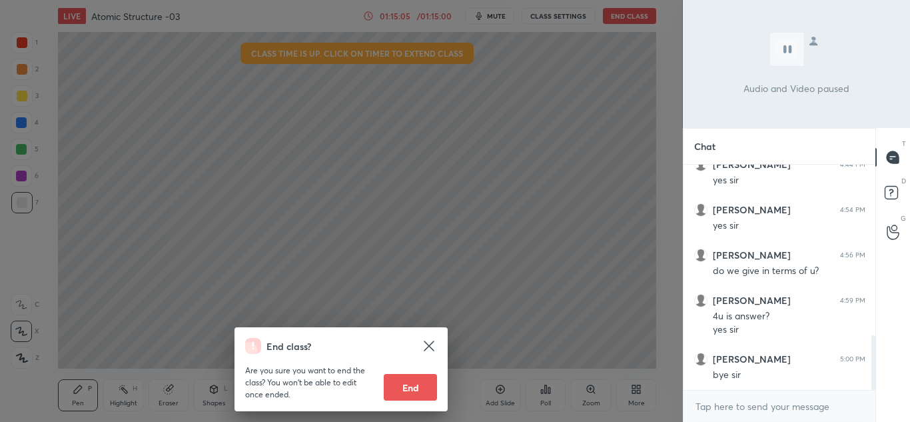
click at [414, 384] on button "End" at bounding box center [410, 387] width 53 height 27
type textarea "x"
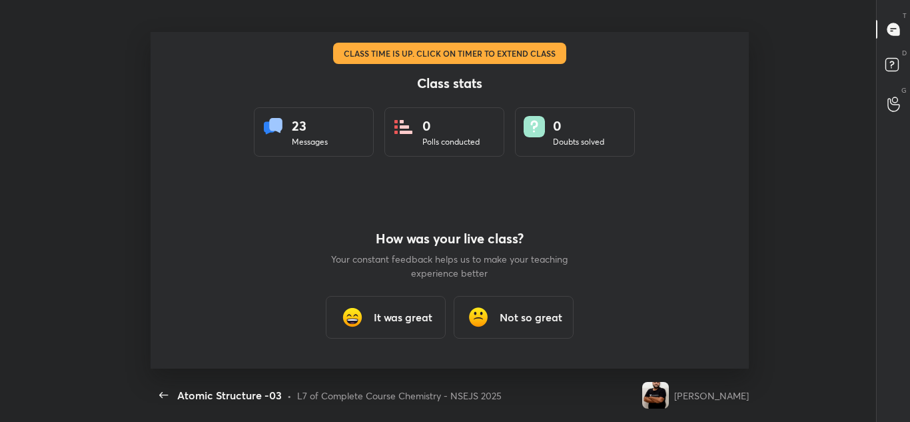
scroll to position [0, 0]
